Goal: Task Accomplishment & Management: Manage account settings

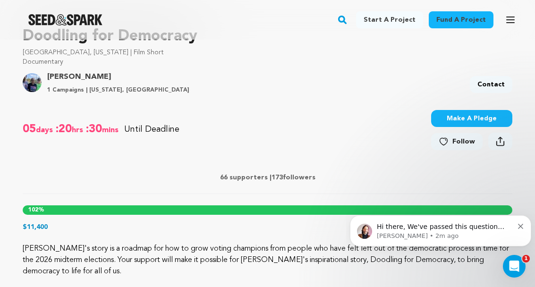
click at [410, 229] on p "Hi there, We've passed this question along to our crowdfunding specialists, as …" at bounding box center [445, 227] width 137 height 9
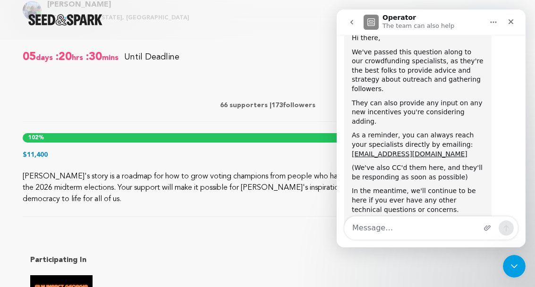
scroll to position [420, 0]
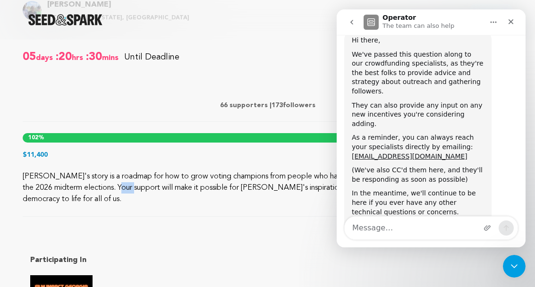
click at [305, 216] on div "[PERSON_NAME]'s story is a roadmap for how to grow voting champions from people…" at bounding box center [268, 194] width 490 height 46
click at [321, 239] on div "Participating In" at bounding box center [268, 289] width 490 height 115
click at [360, 22] on button "go back" at bounding box center [352, 22] width 18 height 18
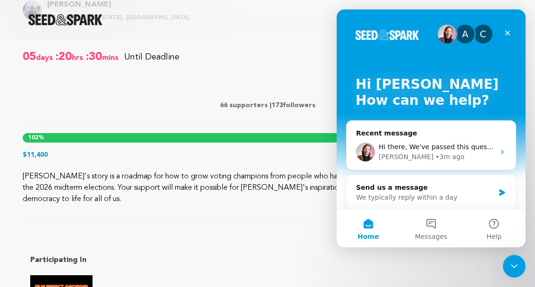
click at [508, 38] on div "Close" at bounding box center [507, 33] width 17 height 17
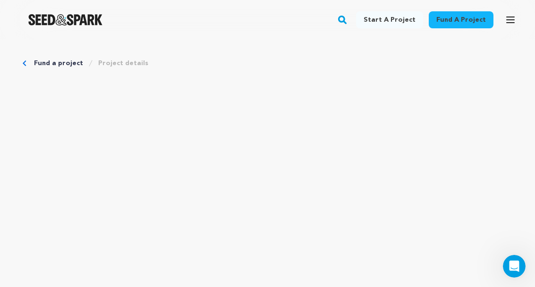
click at [516, 18] on button "Open main menu" at bounding box center [510, 19] width 19 height 19
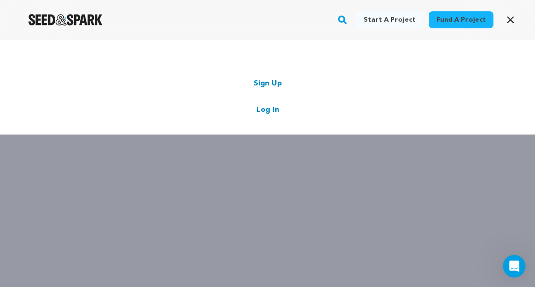
click at [276, 104] on link "Log In" at bounding box center [268, 109] width 23 height 11
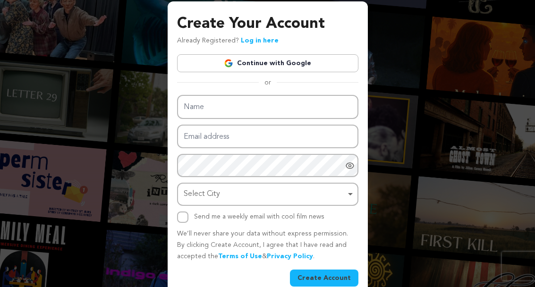
scroll to position [51, 0]
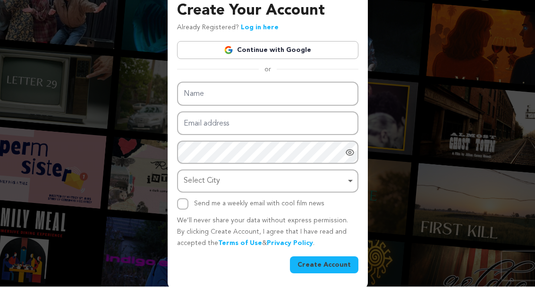
click at [333, 263] on button "Create Account" at bounding box center [324, 265] width 69 height 17
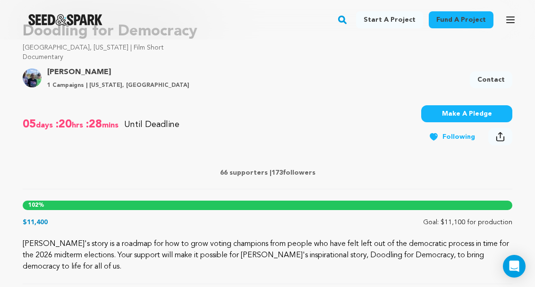
scroll to position [333, 0]
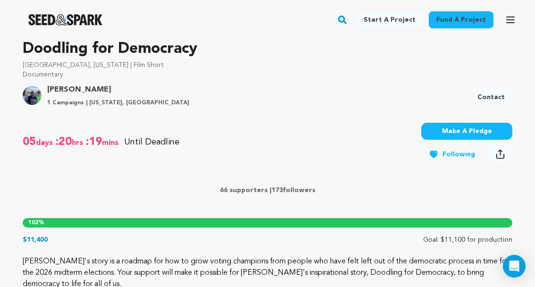
scroll to position [357, 0]
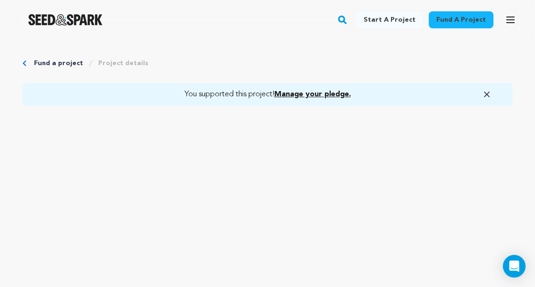
click at [510, 22] on icon "button" at bounding box center [511, 20] width 8 height 6
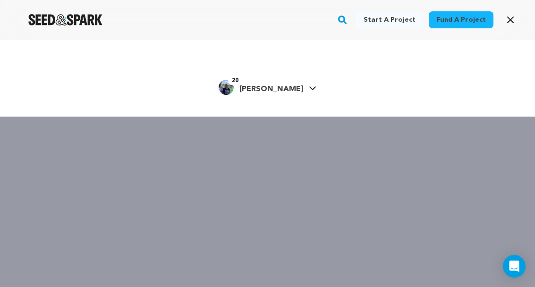
click at [298, 91] on link "20 Linda H. Linda H." at bounding box center [268, 86] width 98 height 17
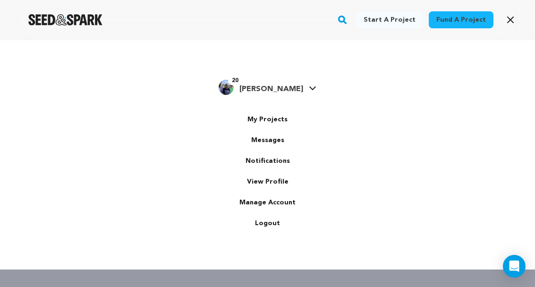
click at [287, 117] on link "My Projects" at bounding box center [268, 119] width 106 height 21
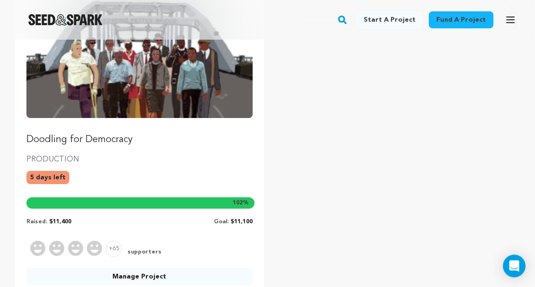
scroll to position [157, 0]
click at [126, 284] on link "Manage Project" at bounding box center [139, 276] width 226 height 17
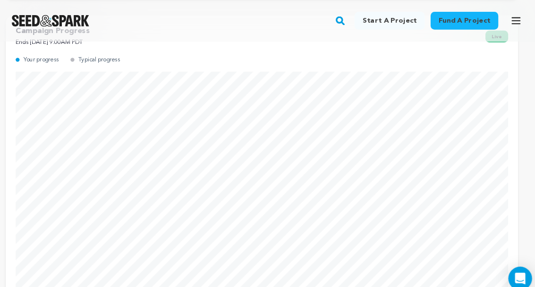
scroll to position [150, 0]
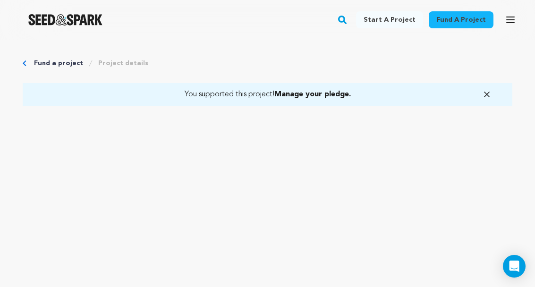
click at [514, 21] on icon "button" at bounding box center [510, 19] width 11 height 11
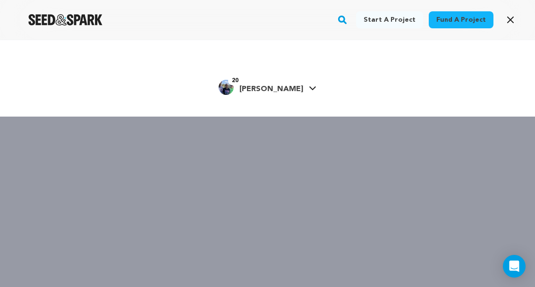
click at [276, 87] on span "[PERSON_NAME]" at bounding box center [272, 90] width 64 height 8
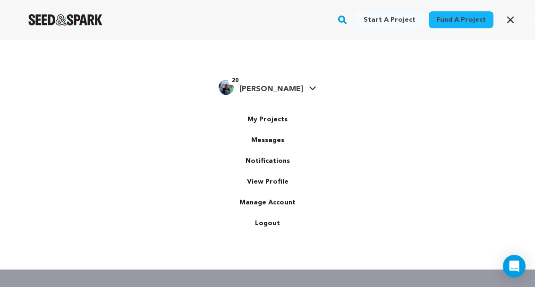
click at [283, 116] on link "My Projects" at bounding box center [268, 119] width 106 height 21
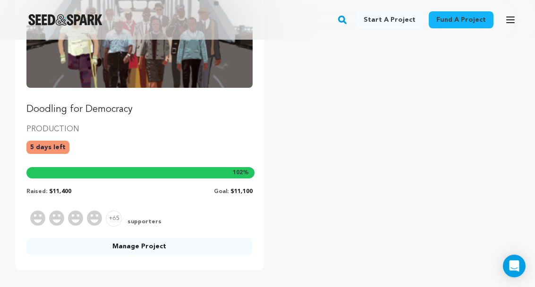
scroll to position [188, 0]
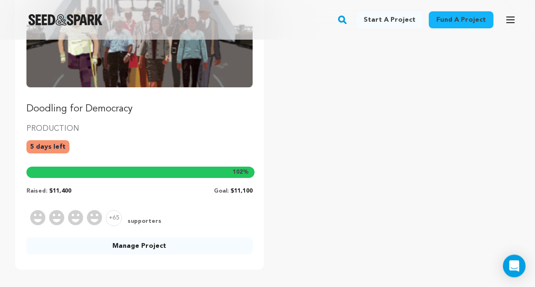
click at [125, 248] on link "Manage Project" at bounding box center [139, 246] width 226 height 17
click at [114, 238] on link "Manage Project" at bounding box center [139, 246] width 226 height 17
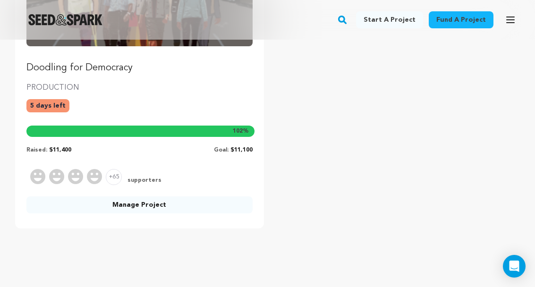
scroll to position [138, 0]
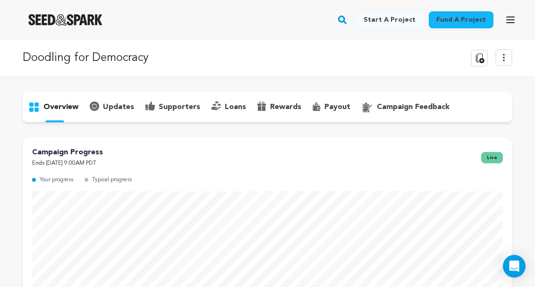
click at [198, 103] on div "supporters" at bounding box center [173, 107] width 66 height 15
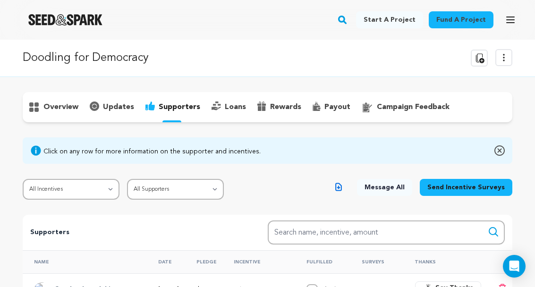
click at [128, 108] on p "updates" at bounding box center [118, 107] width 31 height 11
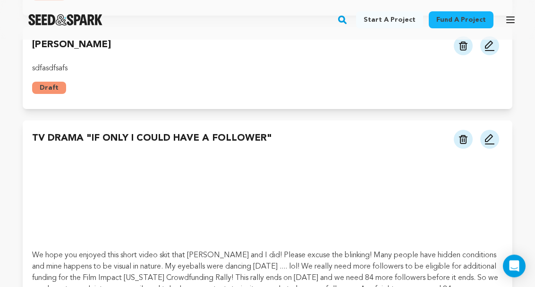
scroll to position [3126, 0]
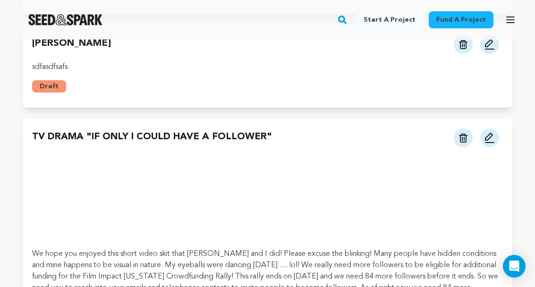
click at [216, 155] on div "We hope you enjoyed this short video skit that Derek and I did! Please excuse t…" at bounding box center [267, 281] width 471 height 252
click at [245, 155] on div "We hope you enjoyed this short video skit that Derek and I did! Please excuse t…" at bounding box center [267, 281] width 471 height 252
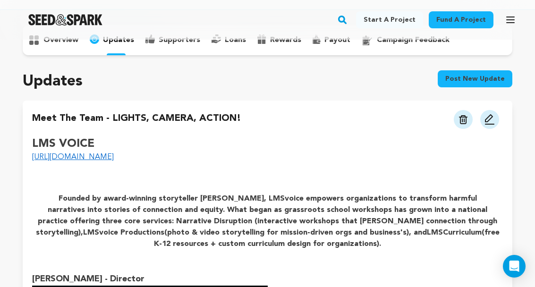
scroll to position [0, 0]
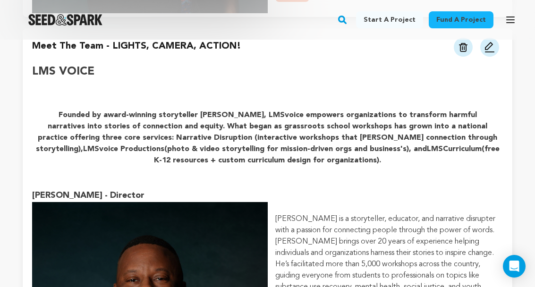
scroll to position [1087, 0]
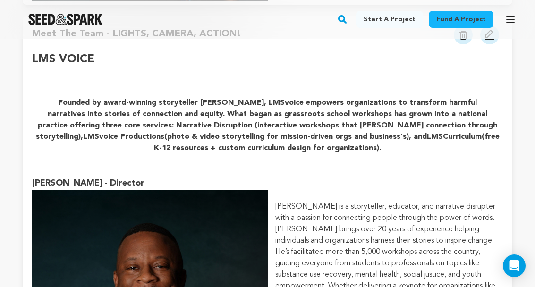
scroll to position [1103, 0]
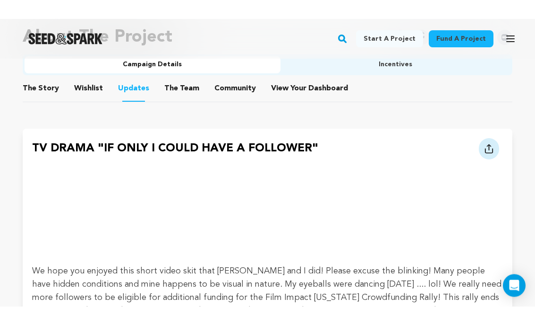
scroll to position [11, 0]
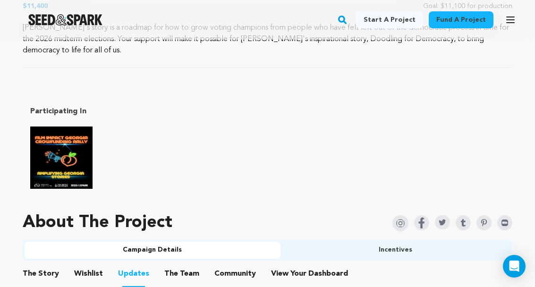
scroll to position [576, 0]
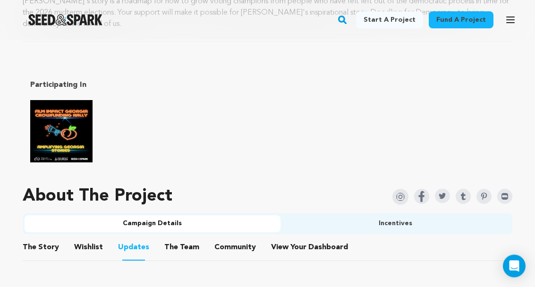
click at [140, 249] on button "Updates" at bounding box center [133, 250] width 23 height 24
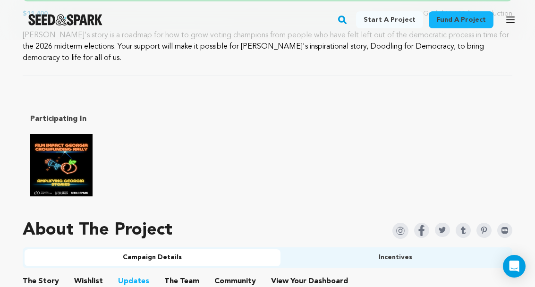
scroll to position [0, 0]
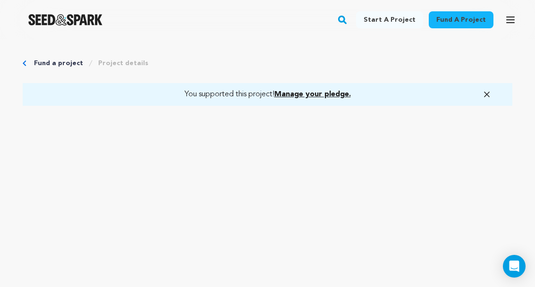
click at [519, 13] on button "Open main menu" at bounding box center [510, 19] width 19 height 19
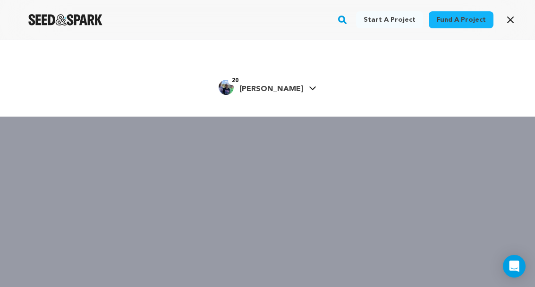
click at [309, 87] on icon at bounding box center [313, 88] width 8 height 5
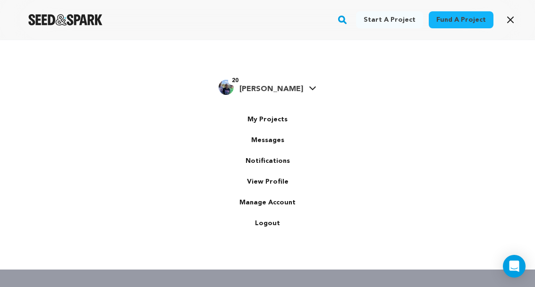
click at [292, 121] on link "My Projects" at bounding box center [268, 119] width 106 height 21
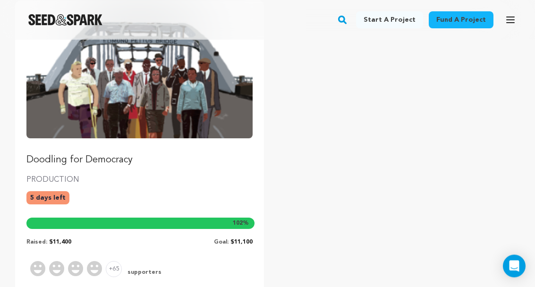
scroll to position [137, 0]
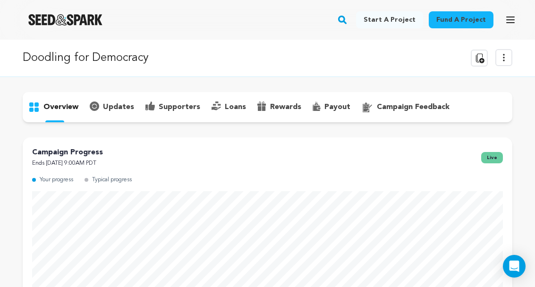
click at [459, 177] on div "Your progress Typical progress" at bounding box center [267, 183] width 471 height 17
click at [484, 58] on icon at bounding box center [479, 57] width 11 height 11
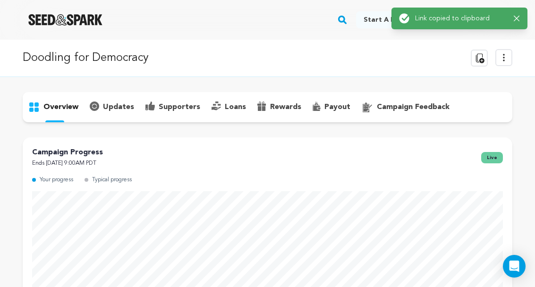
click at [474, 35] on div "Success: Info: Warning: Error: Link copied to clipboard Close notification" at bounding box center [459, 18] width 151 height 37
